Goal: Information Seeking & Learning: Find specific fact

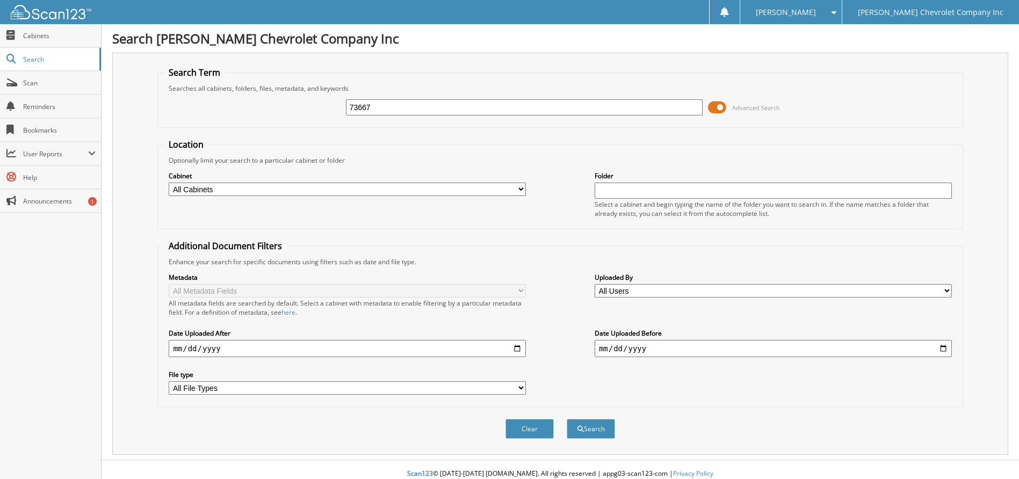
type input "73667"
click at [567, 419] on button "Search" at bounding box center [591, 429] width 48 height 20
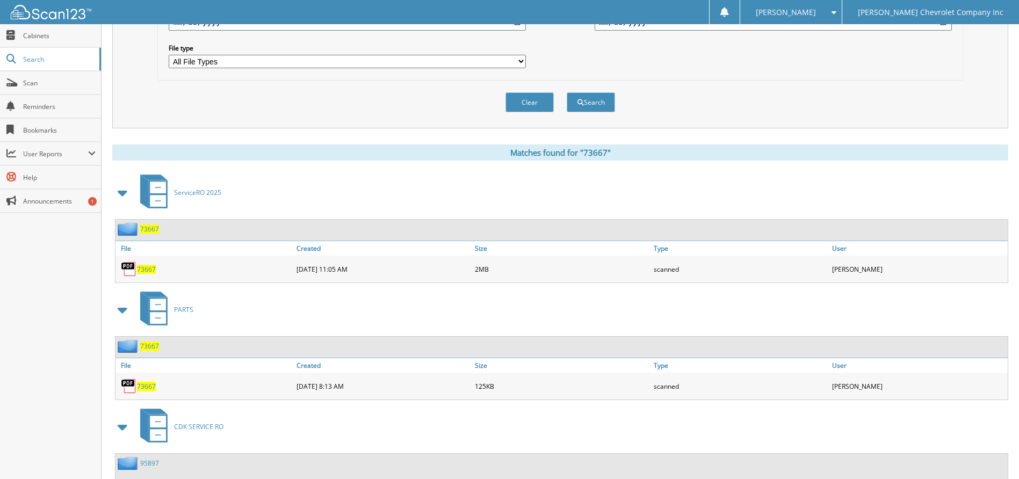
scroll to position [376, 0]
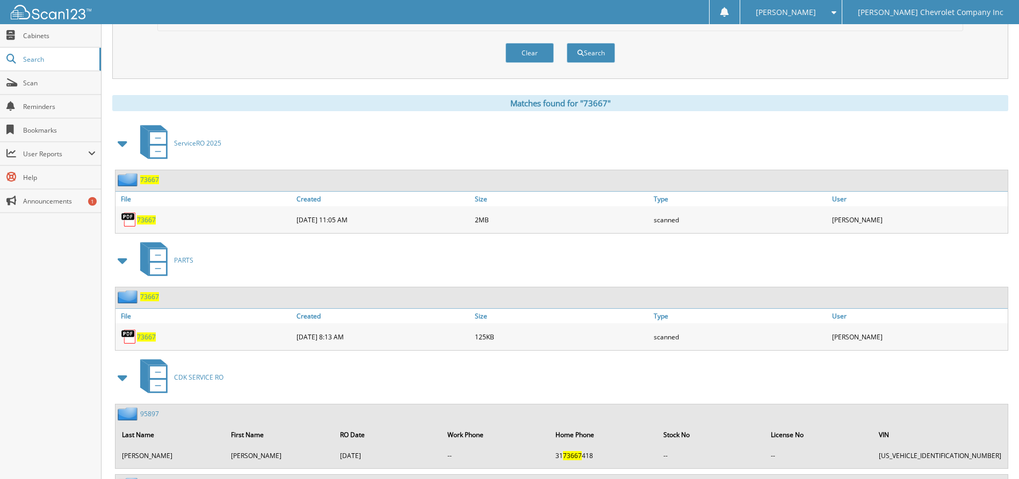
click at [143, 219] on span "73667" at bounding box center [146, 219] width 19 height 9
